Goal: Information Seeking & Learning: Learn about a topic

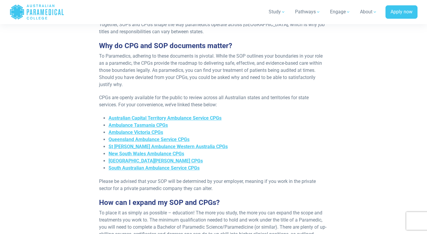
scroll to position [392, 0]
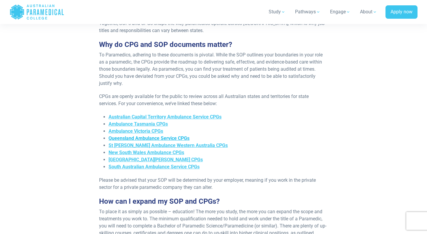
click at [147, 135] on span "Queensland Ambulance Service CPGs" at bounding box center [149, 138] width 81 height 6
click at [131, 149] on span "New South Wales Ambulance CPGs" at bounding box center [147, 152] width 76 height 6
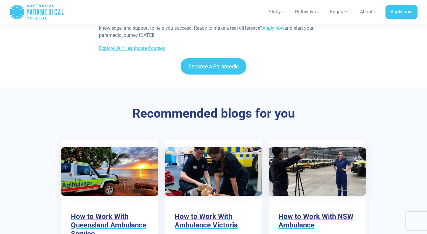
scroll to position [2794, 0]
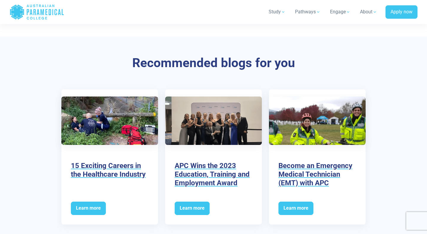
scroll to position [1381, 0]
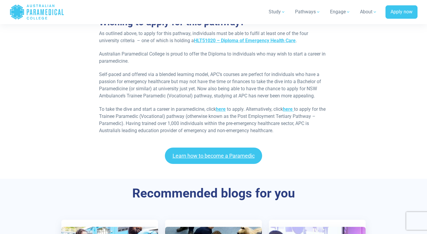
scroll to position [1158, 0]
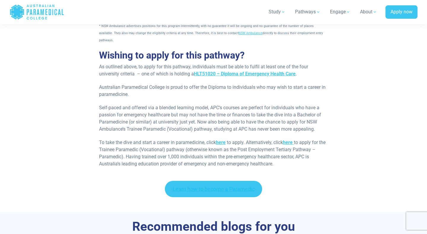
click at [214, 181] on link "Learn how to become a Paramedic" at bounding box center [214, 189] width 98 height 16
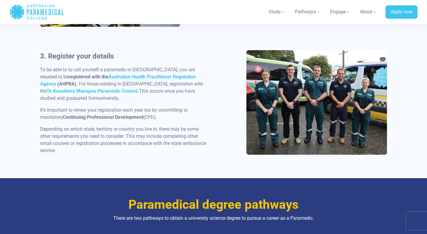
scroll to position [557, 0]
